Goal: Task Accomplishment & Management: Use online tool/utility

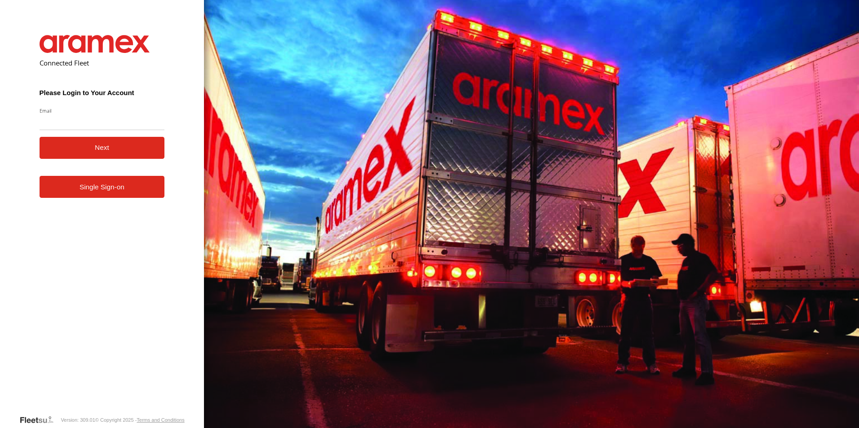
click at [83, 121] on input "Email" at bounding box center [102, 122] width 125 height 16
type input "**********"
click at [109, 154] on button "Next" at bounding box center [102, 148] width 125 height 22
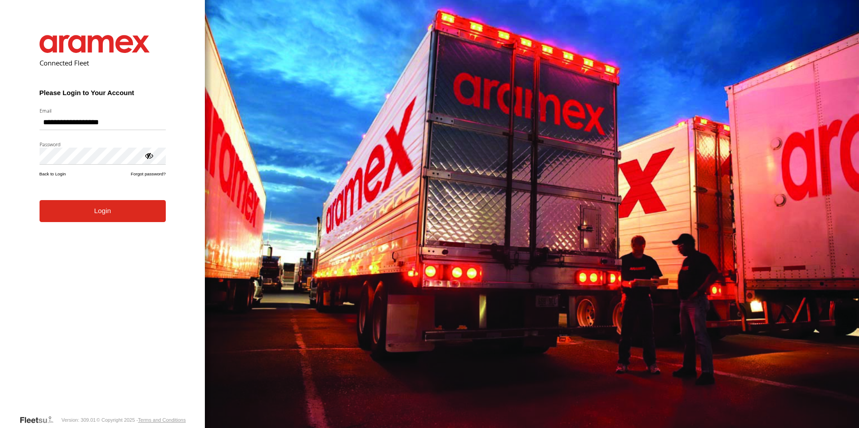
click at [105, 209] on button "Login" at bounding box center [103, 211] width 126 height 22
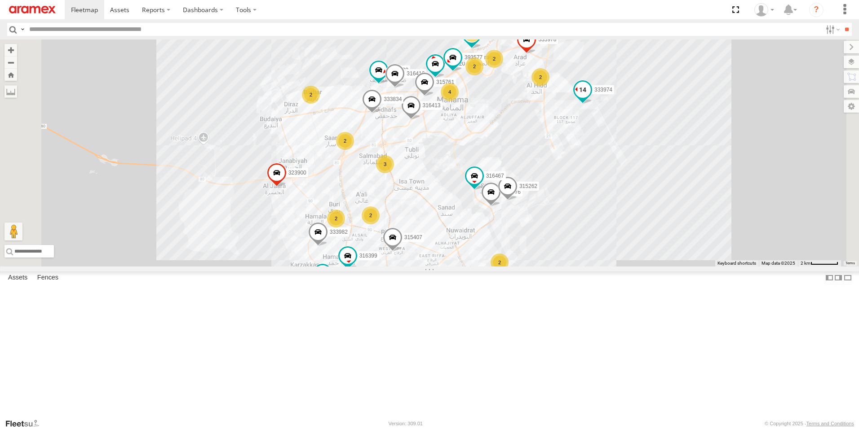
click at [591, 98] on span at bounding box center [582, 90] width 16 height 16
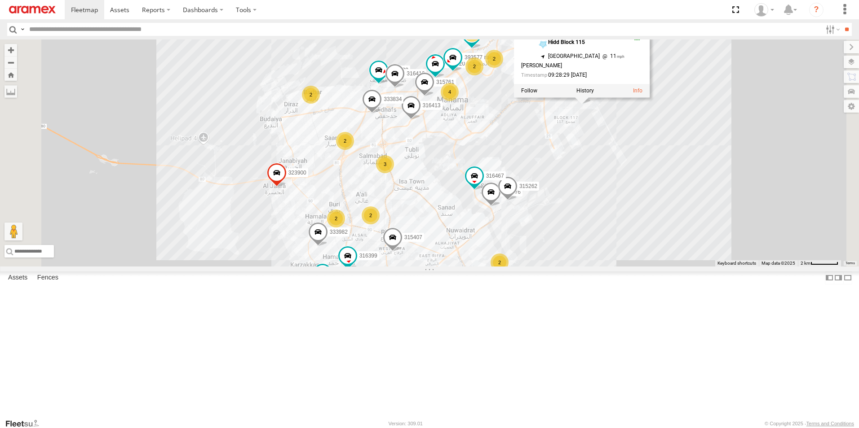
click at [793, 133] on div "2 2 12 4 333976 2 2 316422 333981 2 323900 672920 315262 393577 2 2 2 333982 31…" at bounding box center [429, 153] width 859 height 227
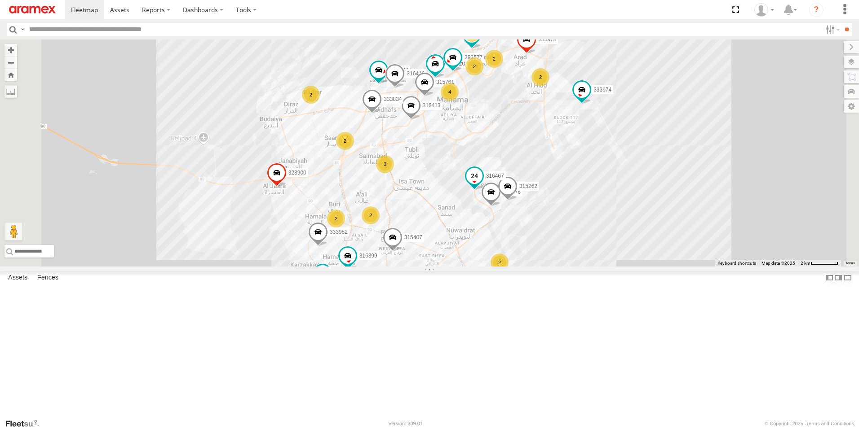
click at [482, 184] on span at bounding box center [474, 176] width 16 height 16
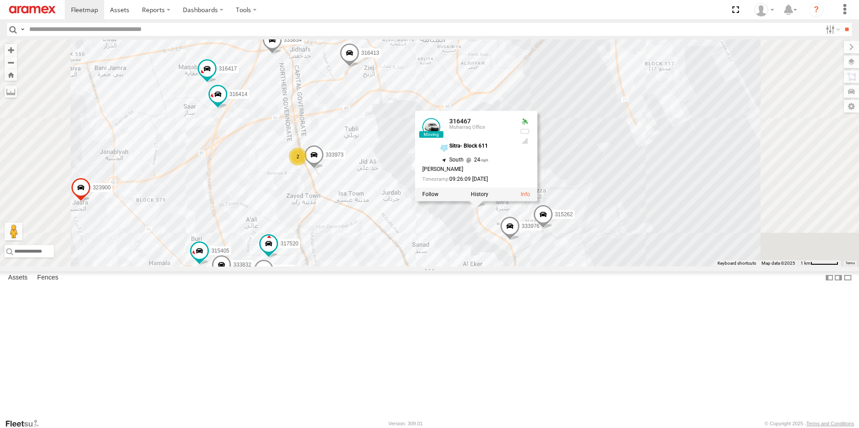
click at [553, 229] on span at bounding box center [543, 217] width 20 height 24
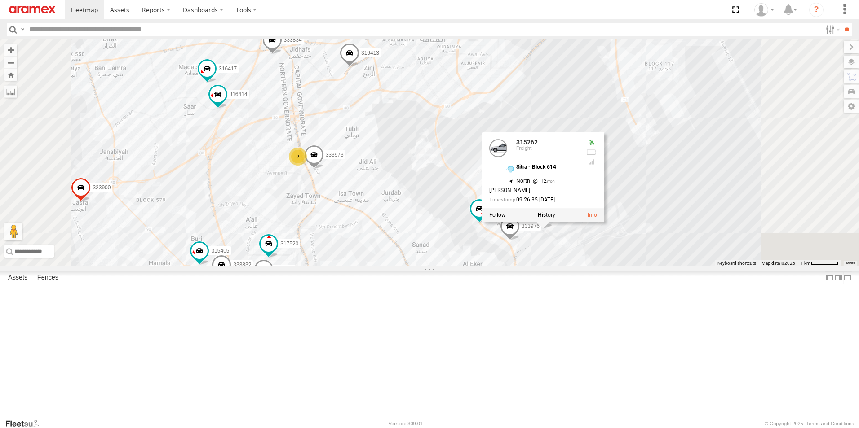
click at [520, 241] on span at bounding box center [510, 228] width 20 height 24
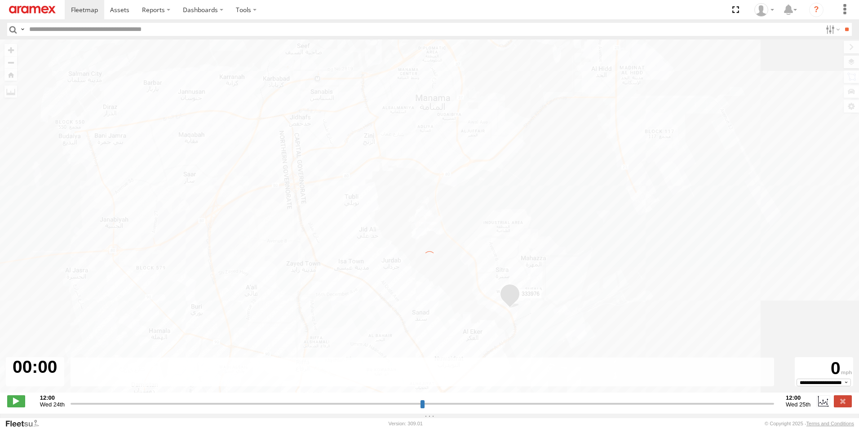
type input "**********"
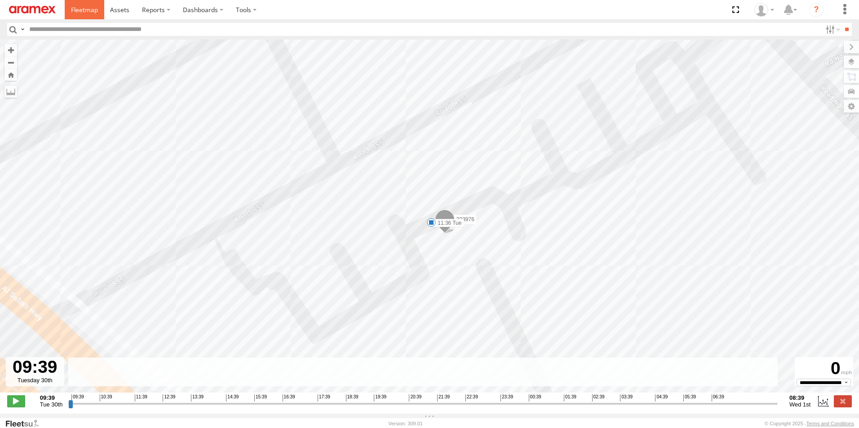
click at [81, 10] on span at bounding box center [84, 9] width 27 height 9
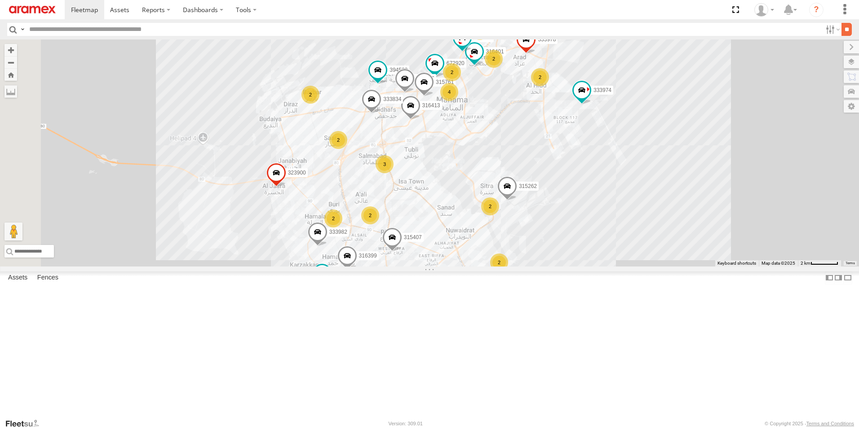
click at [845, 31] on input "**" at bounding box center [846, 29] width 10 height 13
click at [347, 149] on div "2" at bounding box center [338, 140] width 18 height 18
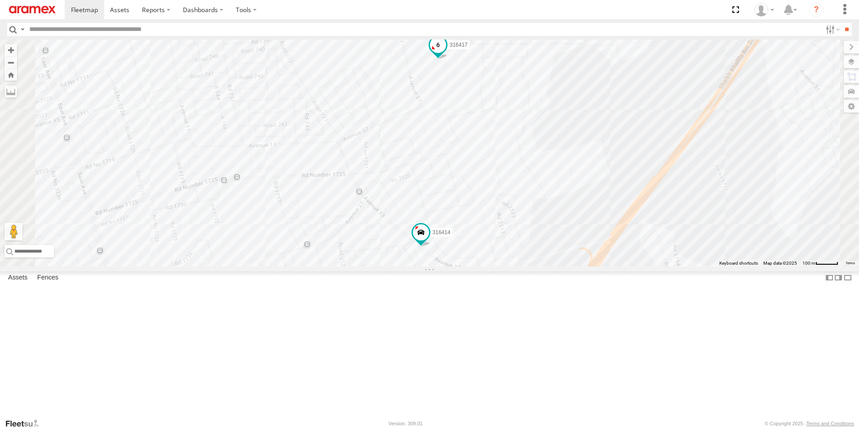
click at [446, 53] on span at bounding box center [438, 45] width 16 height 16
click at [431, 247] on span at bounding box center [421, 235] width 20 height 24
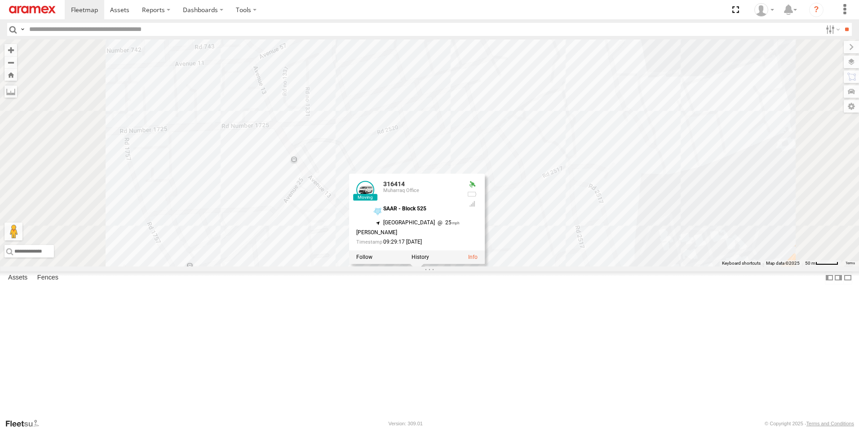
drag, startPoint x: 537, startPoint y: 299, endPoint x: 628, endPoint y: 235, distance: 111.3
click at [628, 235] on div "316422 333981 323900 672920 315262 316401 333982 315407 316413 395159 333834 39…" at bounding box center [429, 153] width 859 height 227
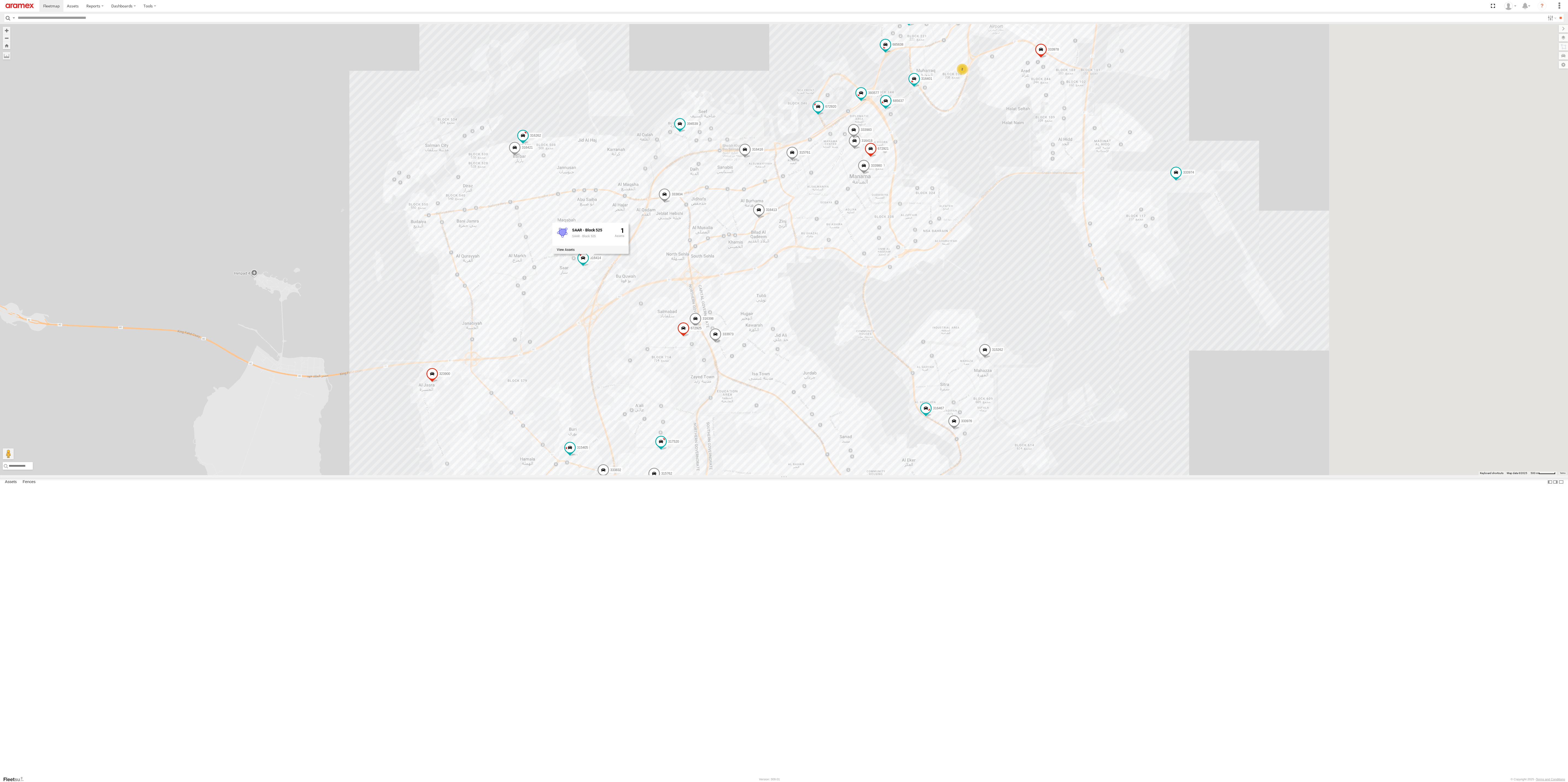
drag, startPoint x: 940, startPoint y: 175, endPoint x: 462, endPoint y: 166, distance: 478.1
click at [462, 166] on div "316422 333981 323900 672920 315262 316401 333982 315407 316413 395159 333834 39…" at bounding box center [784, 250] width 1568 height 451
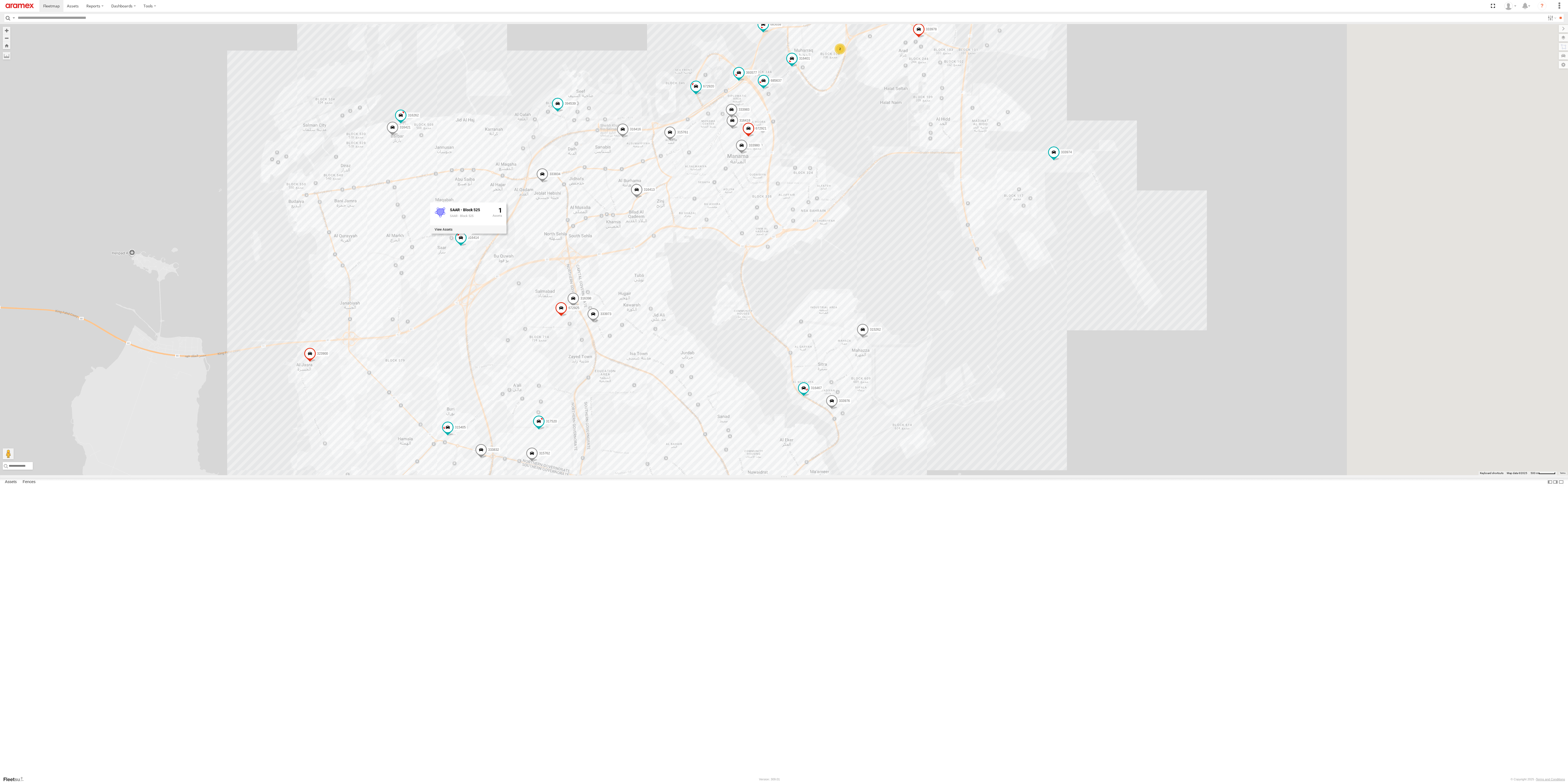
click at [462, 166] on div "316422 333981 323900 672920 315262 316401 333982 315407 316413 395159 333834 39…" at bounding box center [784, 250] width 1568 height 451
